Goal: Use online tool/utility: Utilize a website feature to perform a specific function

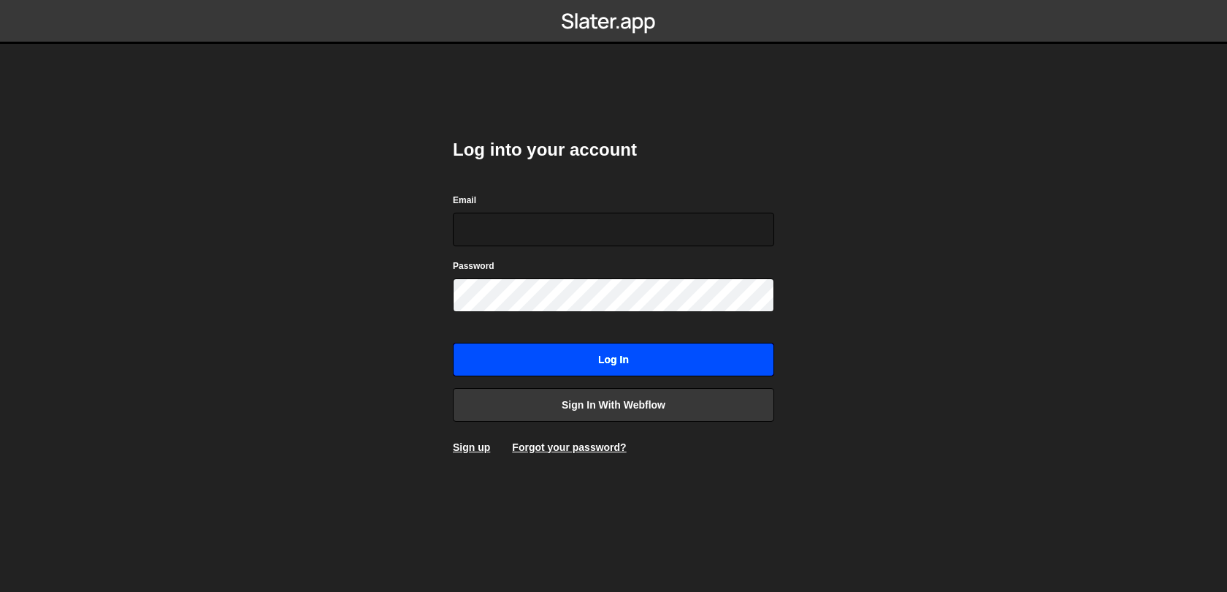
type input "[EMAIL_ADDRESS][DOMAIN_NAME]"
click at [573, 356] on input "Log in" at bounding box center [613, 360] width 321 height 34
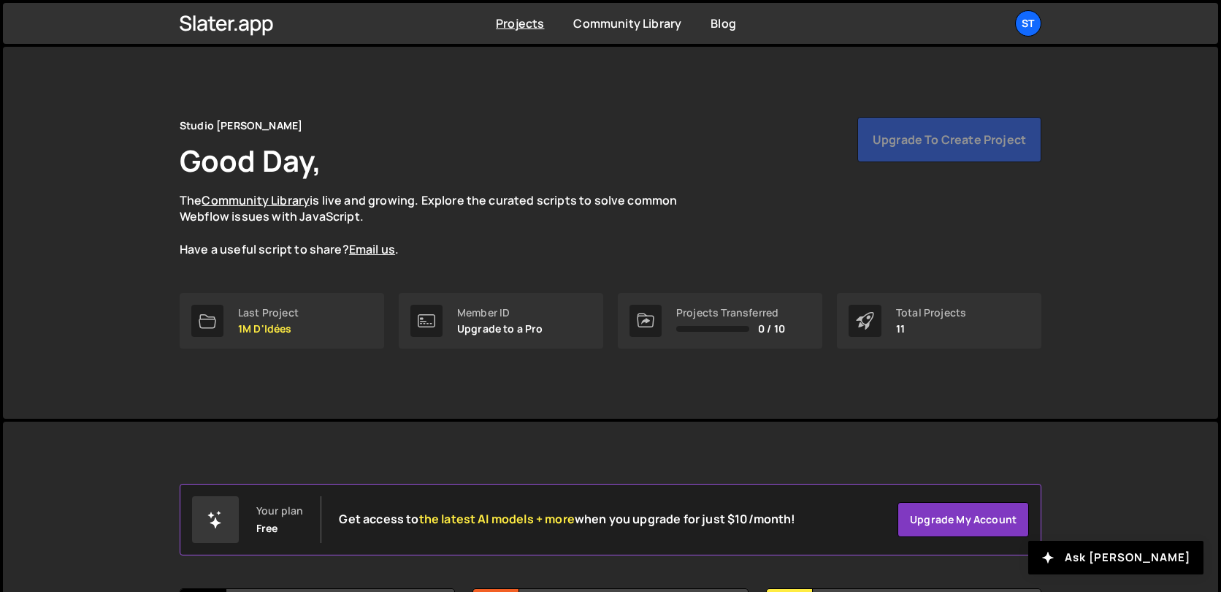
scroll to position [486, 0]
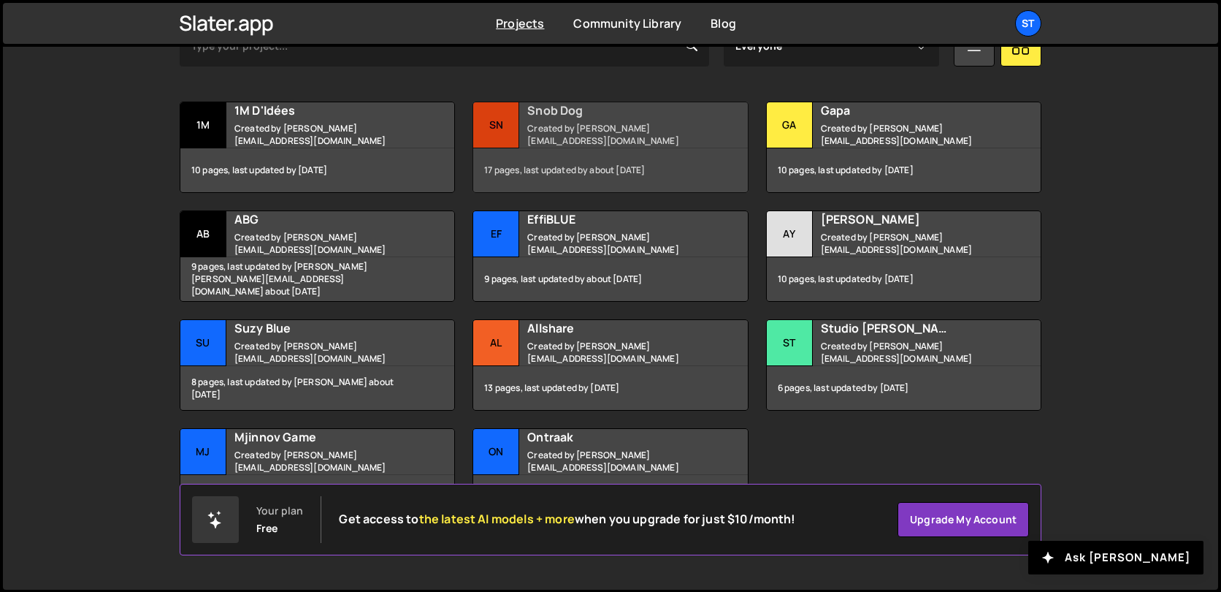
click at [572, 107] on div "Snob Dog Created by [PERSON_NAME][EMAIL_ADDRESS][DOMAIN_NAME]" at bounding box center [610, 124] width 274 height 45
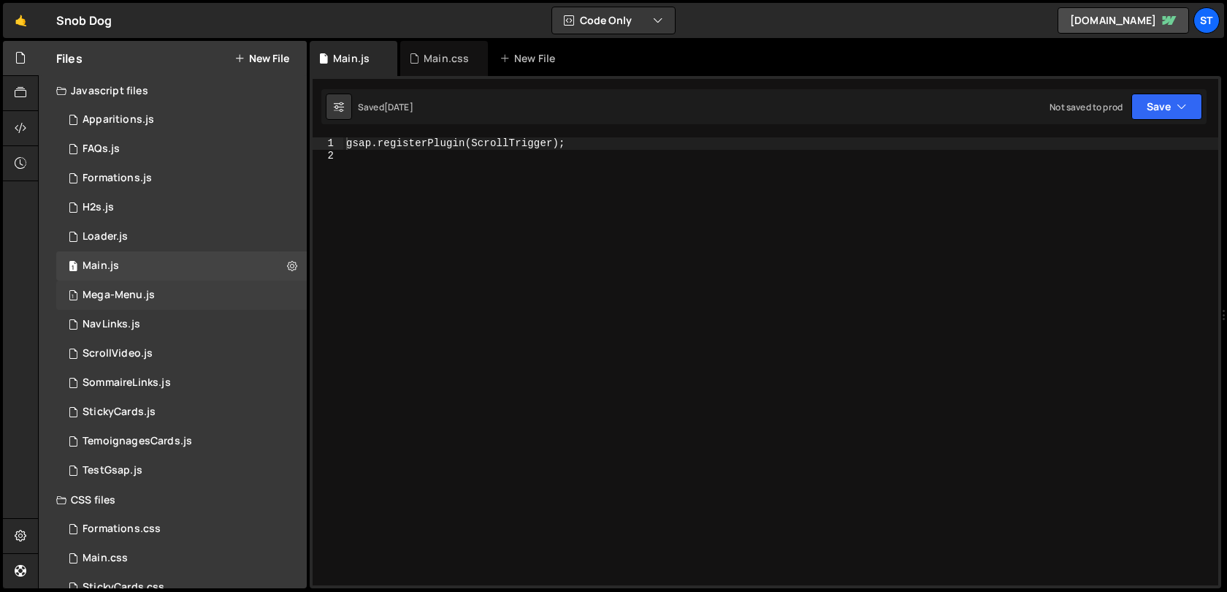
click at [286, 299] on div "1 Mega-Menu.js 0" at bounding box center [181, 294] width 251 height 29
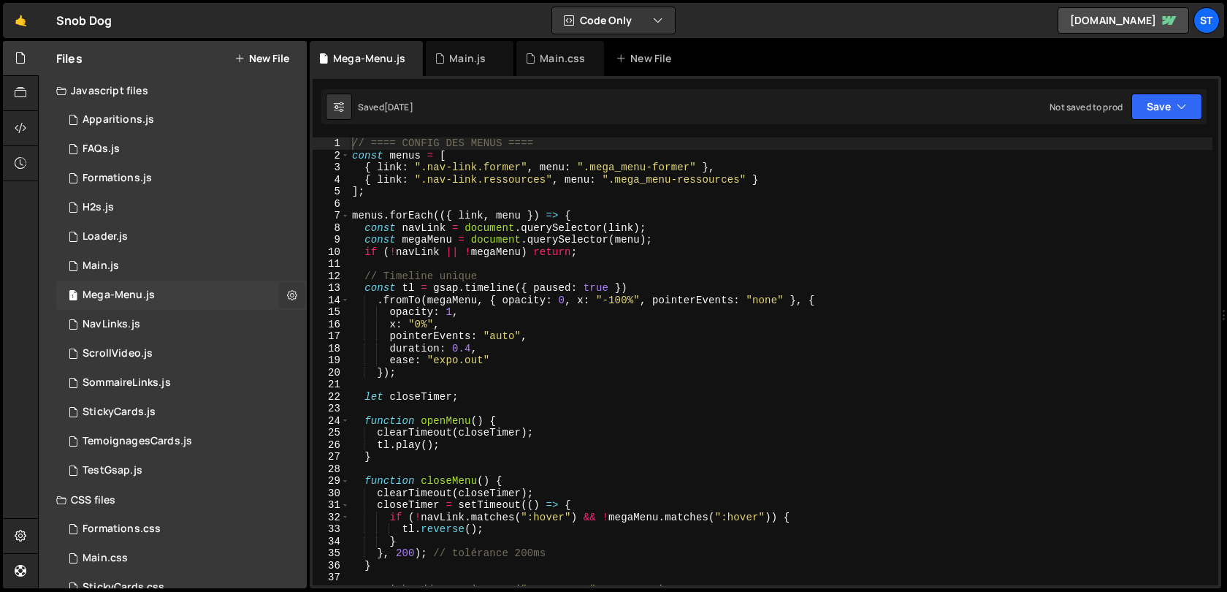
click at [290, 294] on icon at bounding box center [292, 295] width 10 height 14
type input "Mega-Menu"
radio input "true"
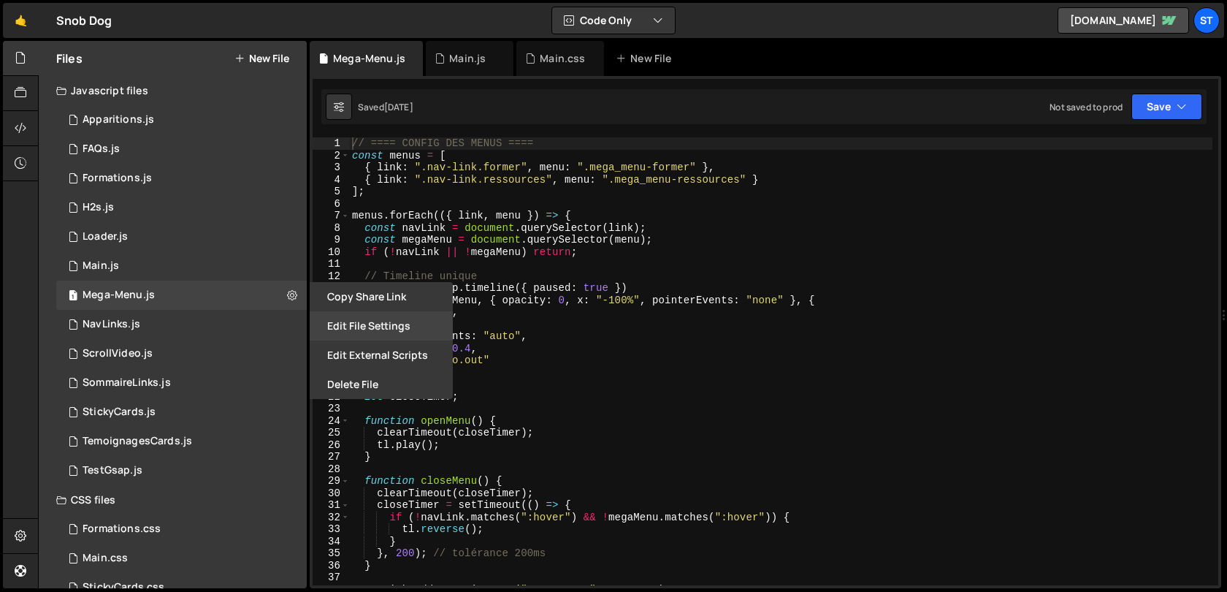
click at [398, 318] on button "Edit File Settings" at bounding box center [381, 325] width 143 height 29
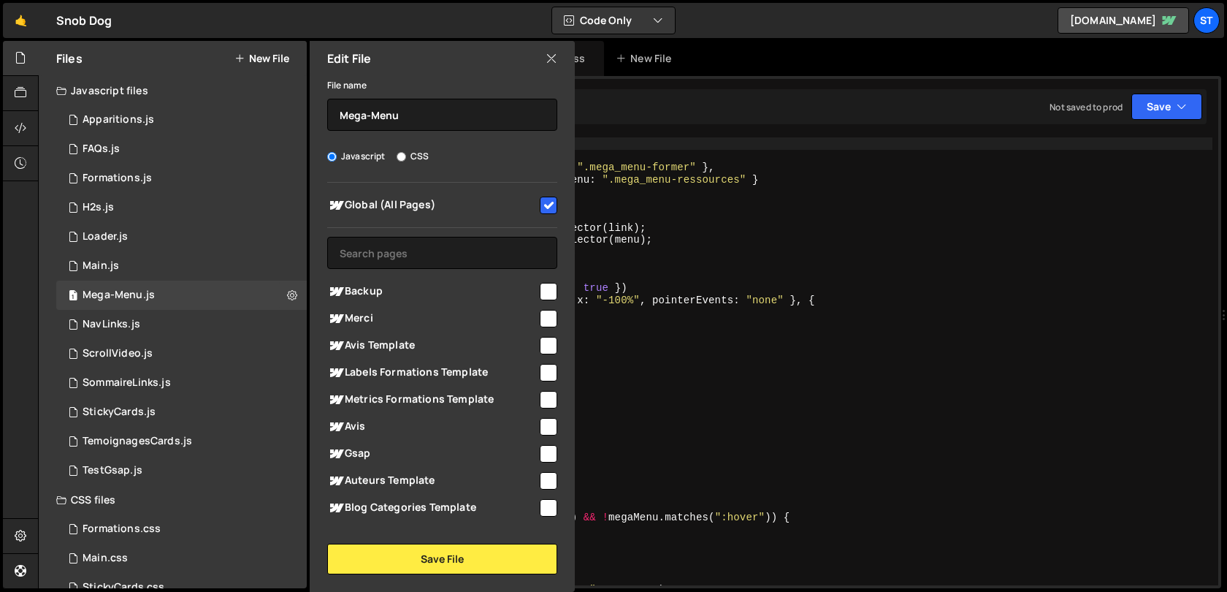
click at [543, 197] on input "checkbox" at bounding box center [549, 205] width 18 height 18
checkbox input "false"
click at [421, 546] on button "Save File" at bounding box center [442, 558] width 230 height 31
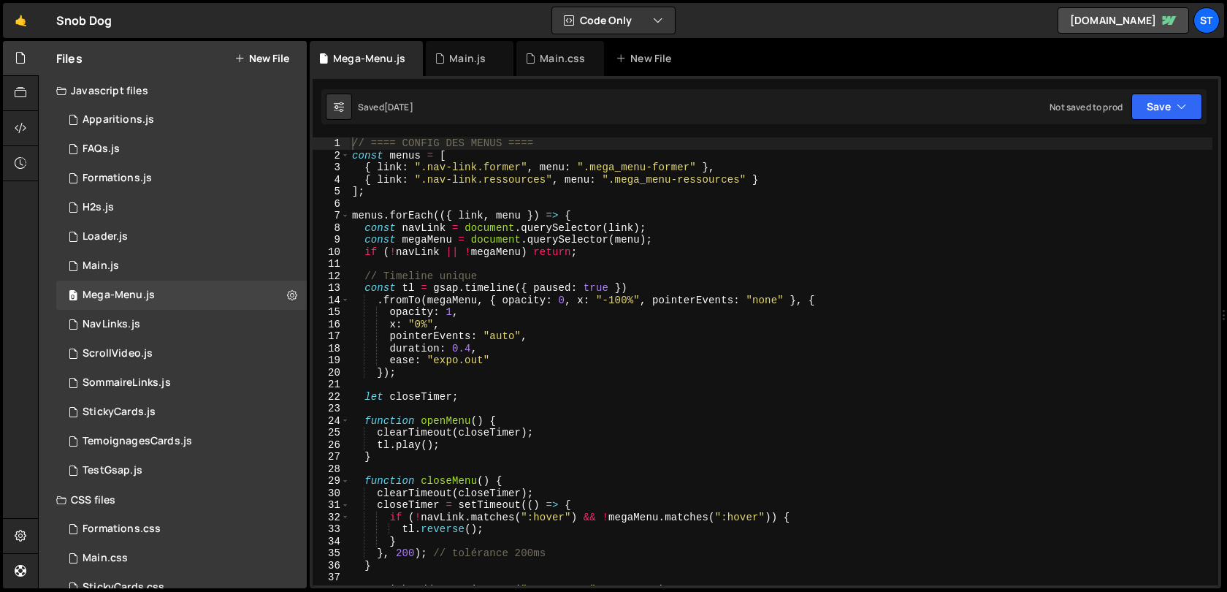
type textarea "function openMenu() {"
click at [568, 419] on div "// ==== CONFIG DES MENUS ==== const menus = [ { link : ".nav-link.former" , men…" at bounding box center [780, 373] width 863 height 472
